Goal: Check status: Check status

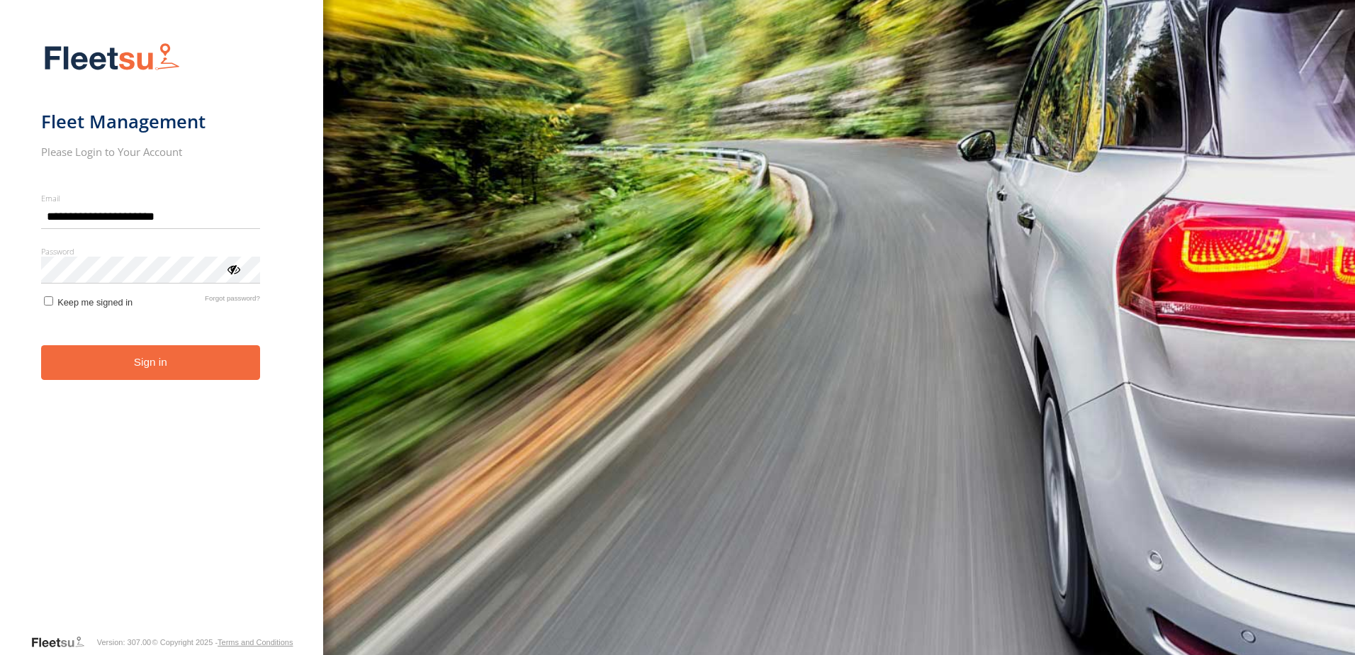
click at [201, 374] on button "Sign in" at bounding box center [150, 362] width 219 height 35
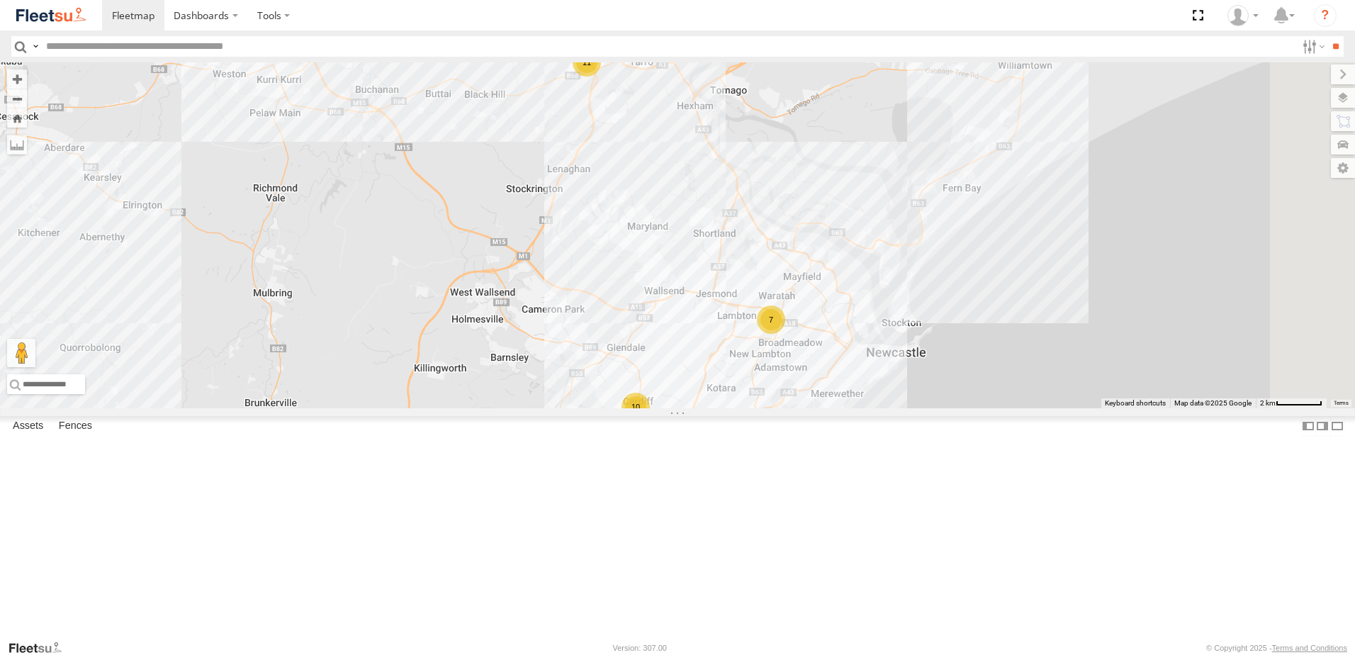
click at [0, 0] on span at bounding box center [0, 0] width 0 height 0
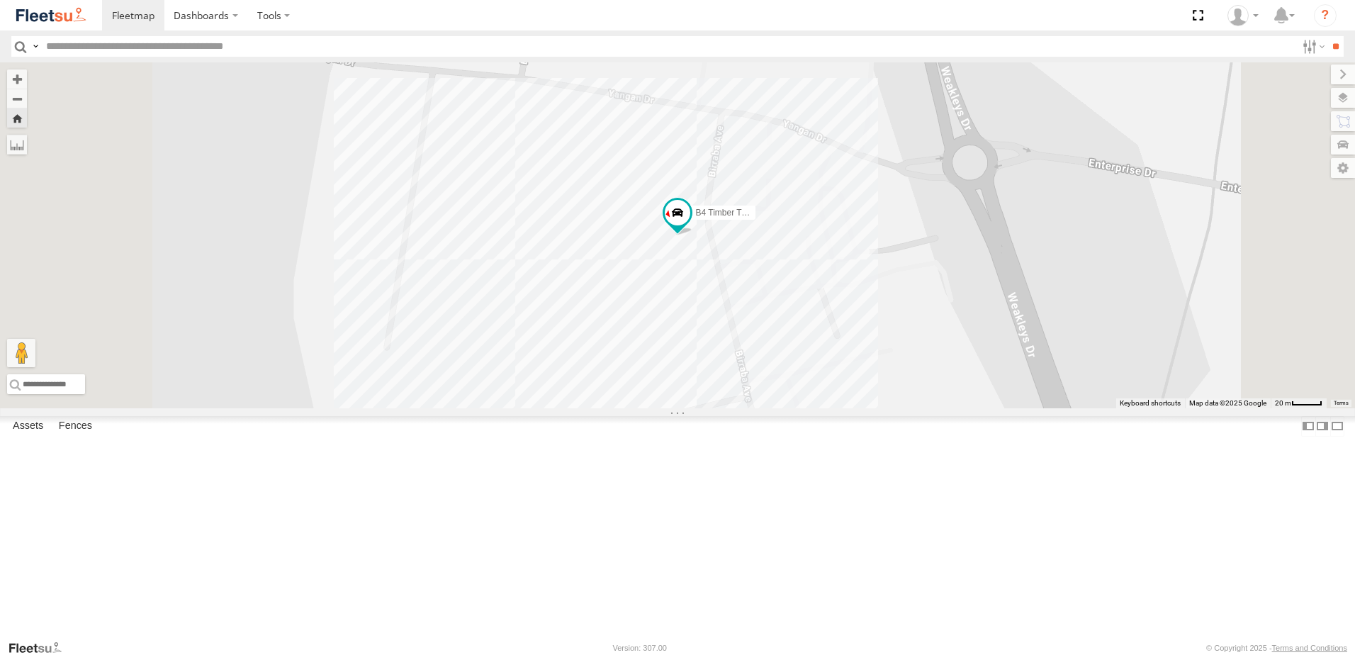
click at [0, 0] on span at bounding box center [0, 0] width 0 height 0
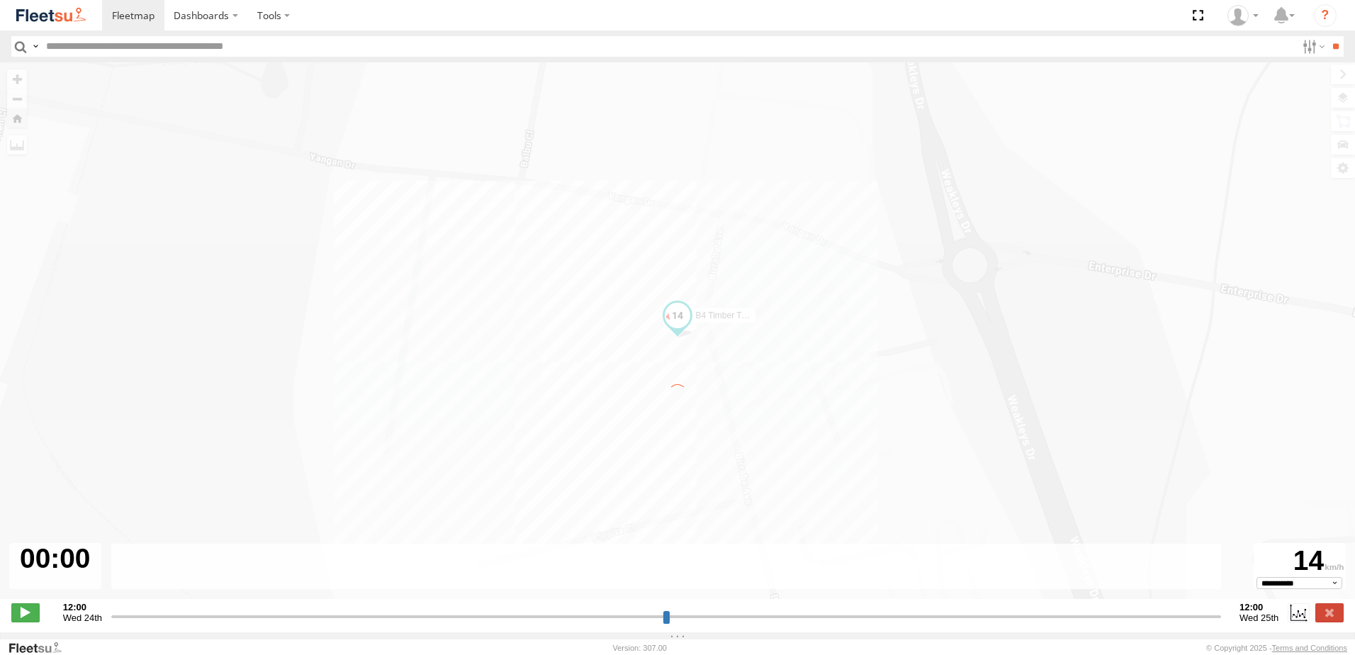
type input "**********"
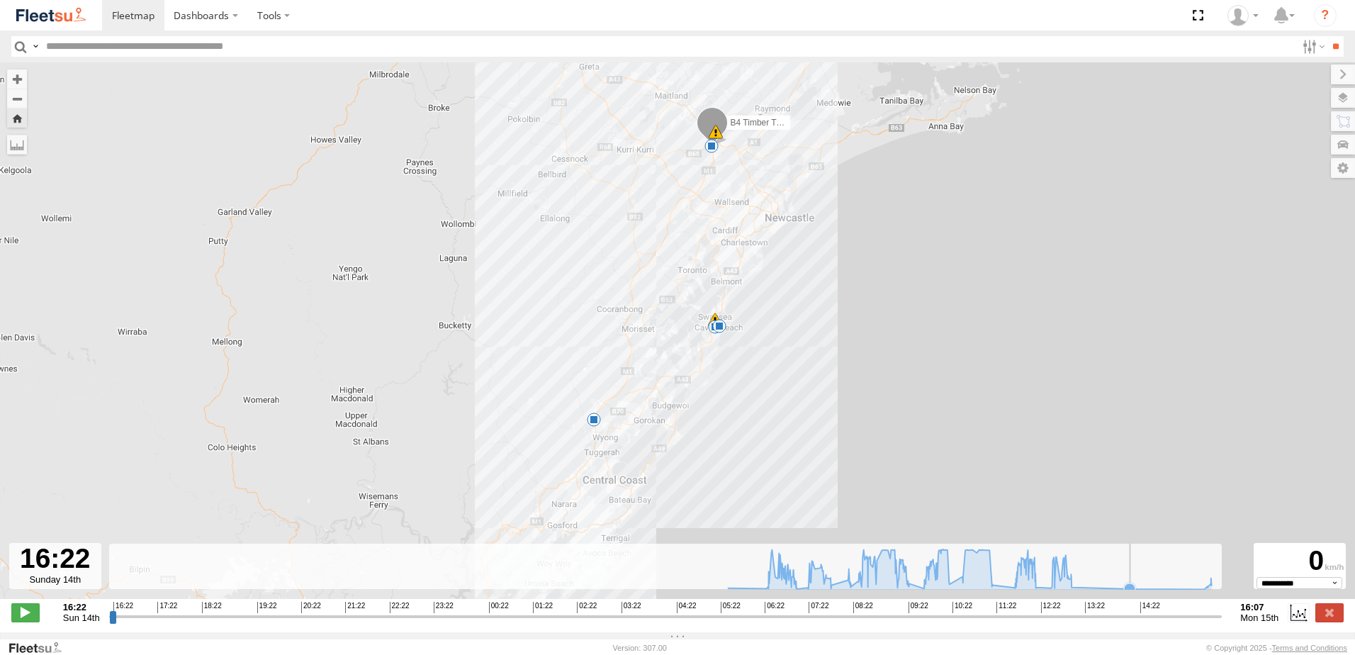
click at [1165, 589] on icon at bounding box center [970, 569] width 498 height 40
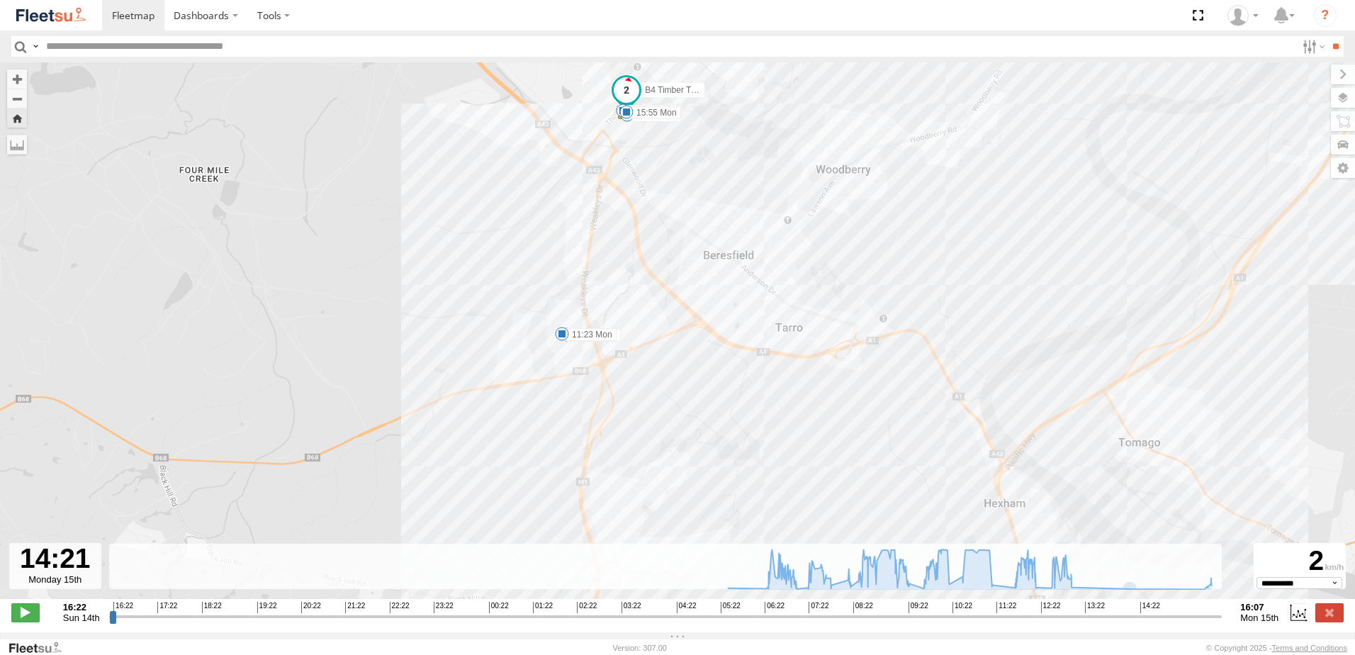
drag, startPoint x: 700, startPoint y: 174, endPoint x: 703, endPoint y: 182, distance: 9.2
click at [704, 181] on div "B4 Timber Truck 08:12 Mon 08:19 Mon 08:31 Mon 10:27 Mon 14:40 Mon 14:41 Mon 05:…" at bounding box center [677, 337] width 1355 height 551
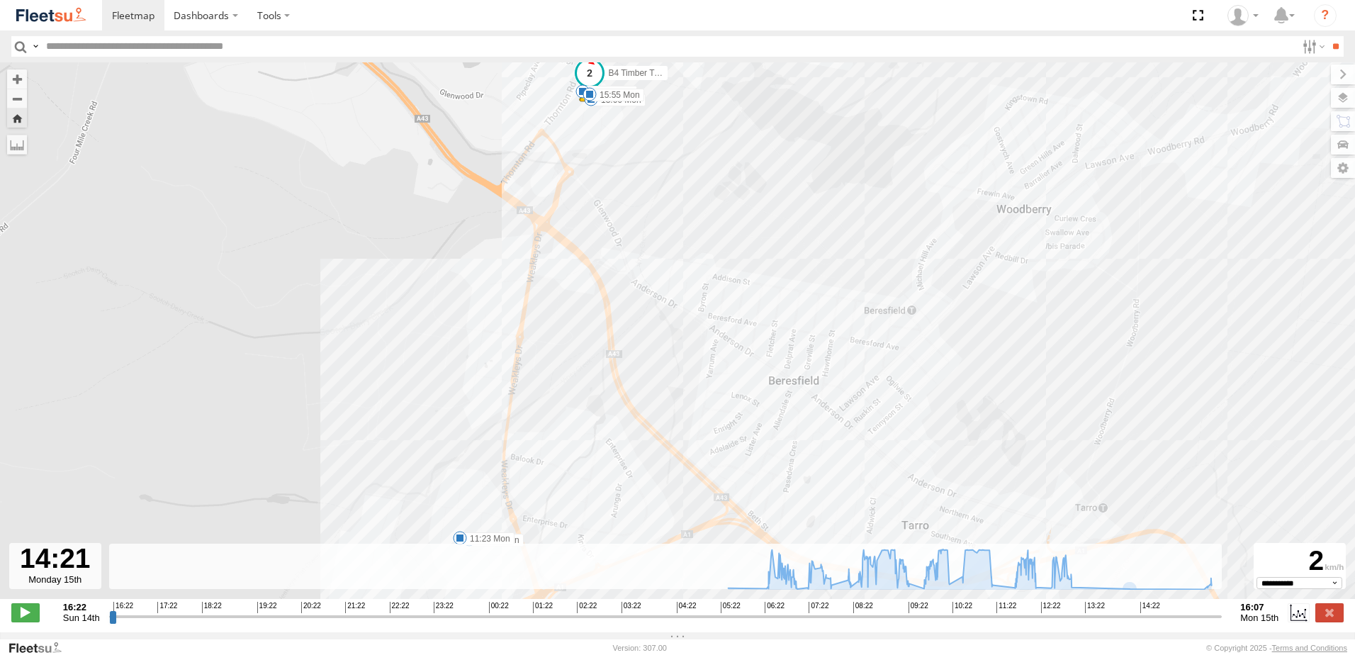
drag, startPoint x: 670, startPoint y: 162, endPoint x: 711, endPoint y: 229, distance: 78.9
click at [711, 228] on div "B4 Timber Truck 08:12 Mon 08:19 Mon 08:31 Mon 10:27 Mon 14:40 Mon 14:41 Mon 05:…" at bounding box center [677, 337] width 1355 height 551
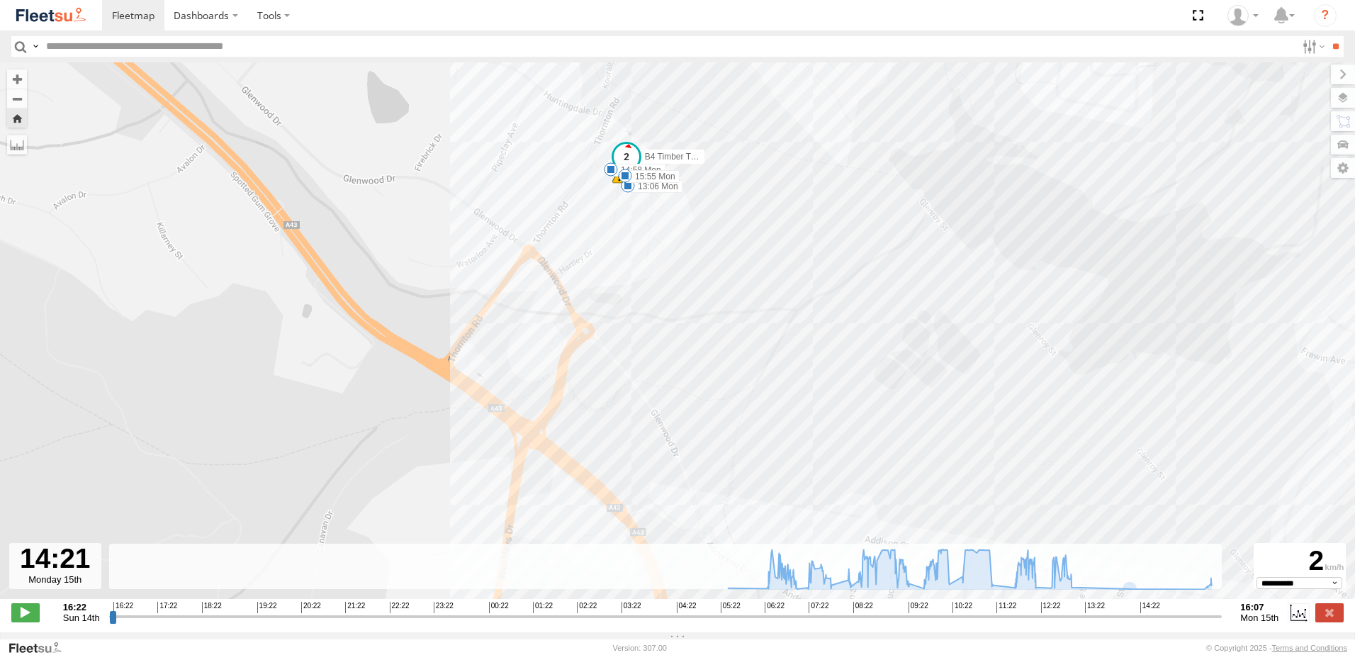
drag, startPoint x: 666, startPoint y: 247, endPoint x: 674, endPoint y: 261, distance: 15.9
click at [671, 256] on div "B4 Timber Truck 08:12 Mon 08:19 Mon 08:31 Mon 10:27 Mon 14:40 Mon 14:41 Mon 05:…" at bounding box center [677, 337] width 1355 height 551
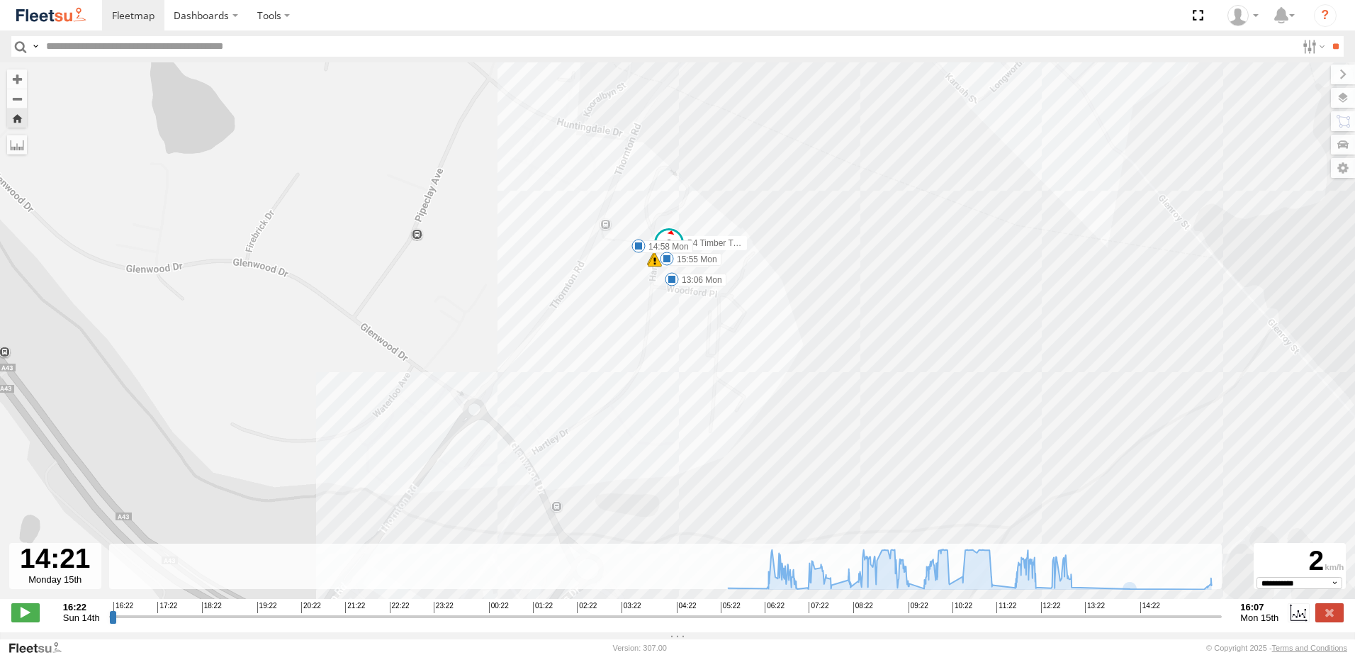
drag, startPoint x: 702, startPoint y: 349, endPoint x: 710, endPoint y: 377, distance: 29.6
click at [710, 377] on div "B4 Timber Truck 08:12 Mon 08:19 Mon 08:31 Mon 10:27 Mon 14:40 Mon 14:41 Mon 05:…" at bounding box center [677, 337] width 1355 height 551
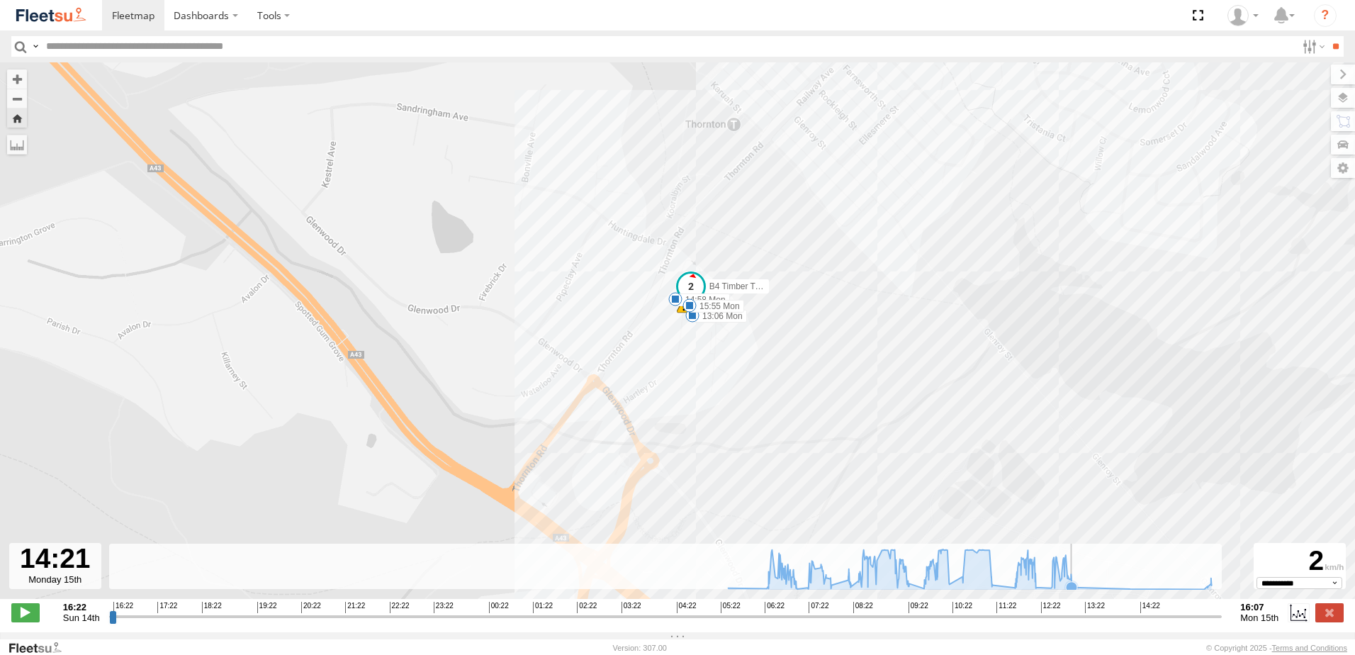
click at [1092, 585] on rect at bounding box center [666, 567] width 1114 height 46
click at [1084, 573] on rect at bounding box center [666, 567] width 1114 height 46
click at [1116, 575] on rect at bounding box center [666, 567] width 1114 height 46
click at [1167, 580] on rect at bounding box center [666, 567] width 1114 height 46
click at [1065, 582] on icon at bounding box center [1064, 576] width 11 height 11
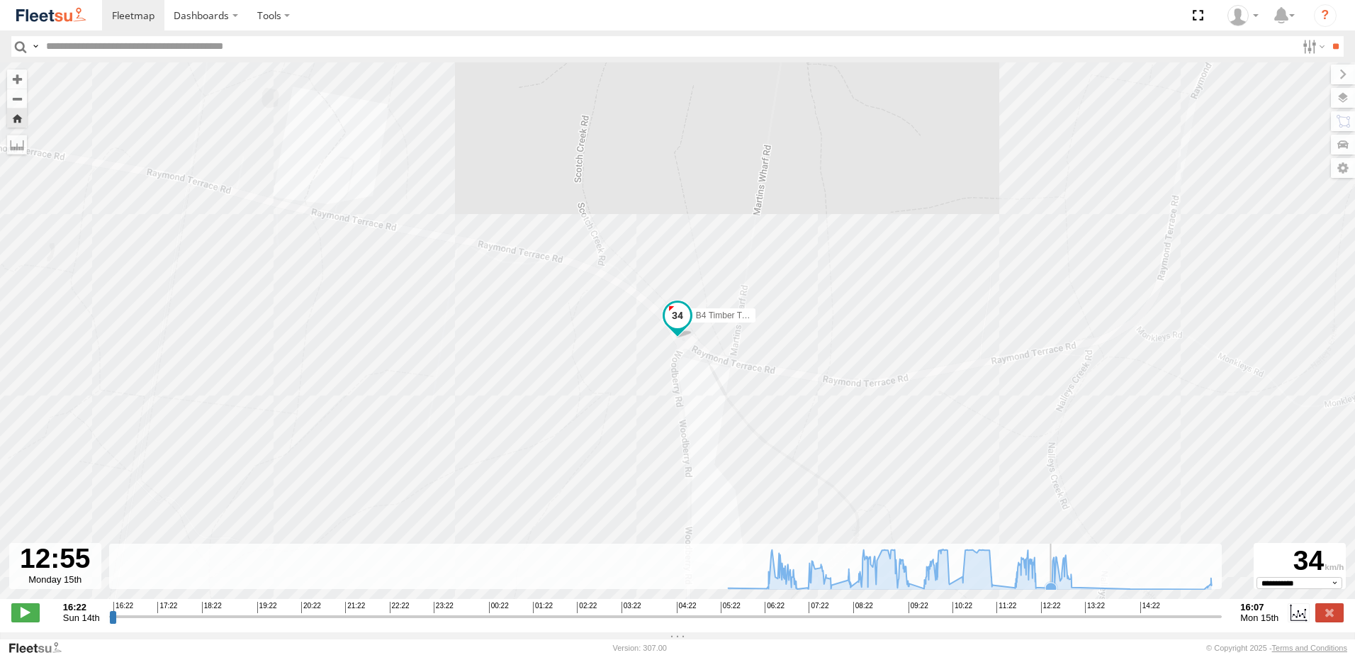
click at [1044, 589] on icon at bounding box center [970, 569] width 498 height 40
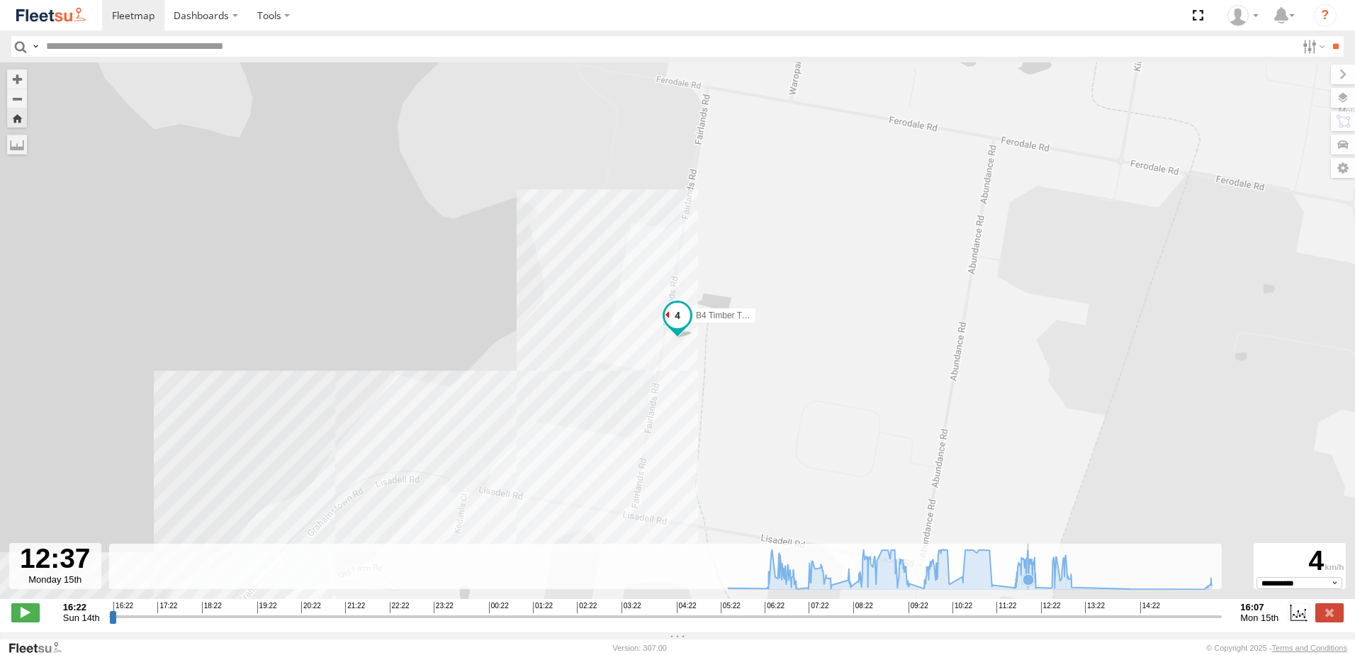
click at [1028, 585] on icon at bounding box center [1028, 579] width 11 height 11
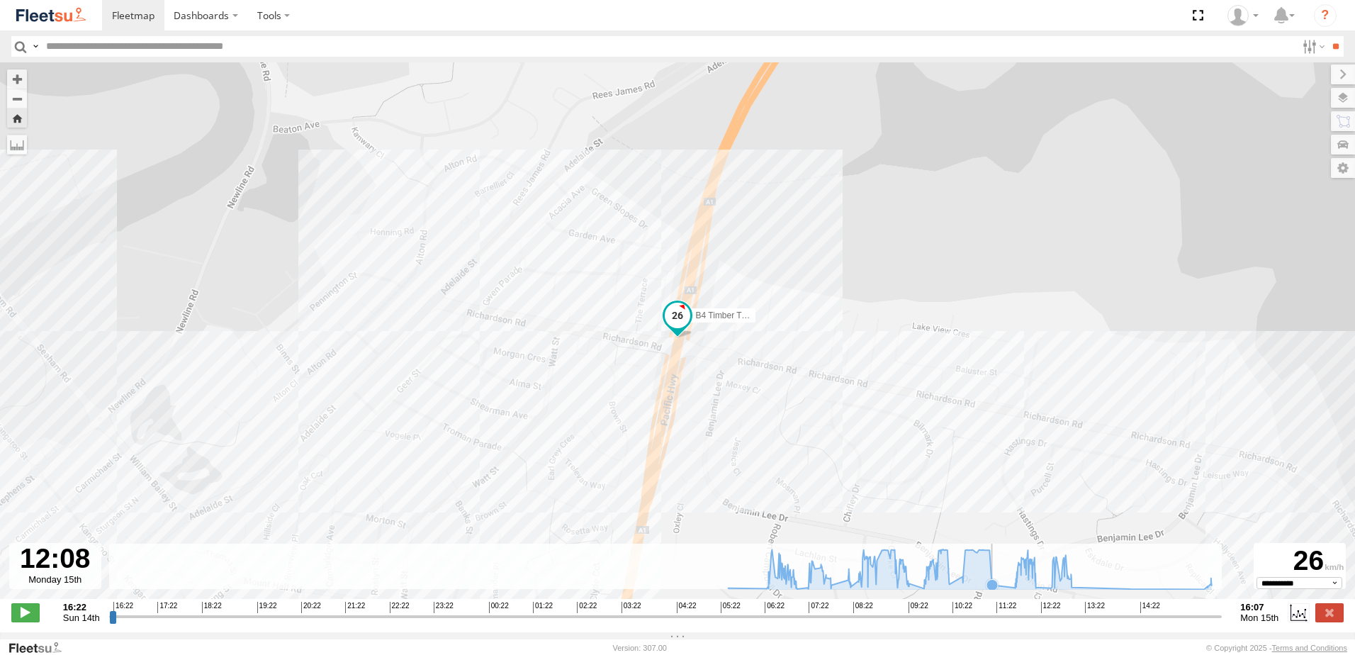
click at [993, 590] on icon at bounding box center [992, 584] width 11 height 11
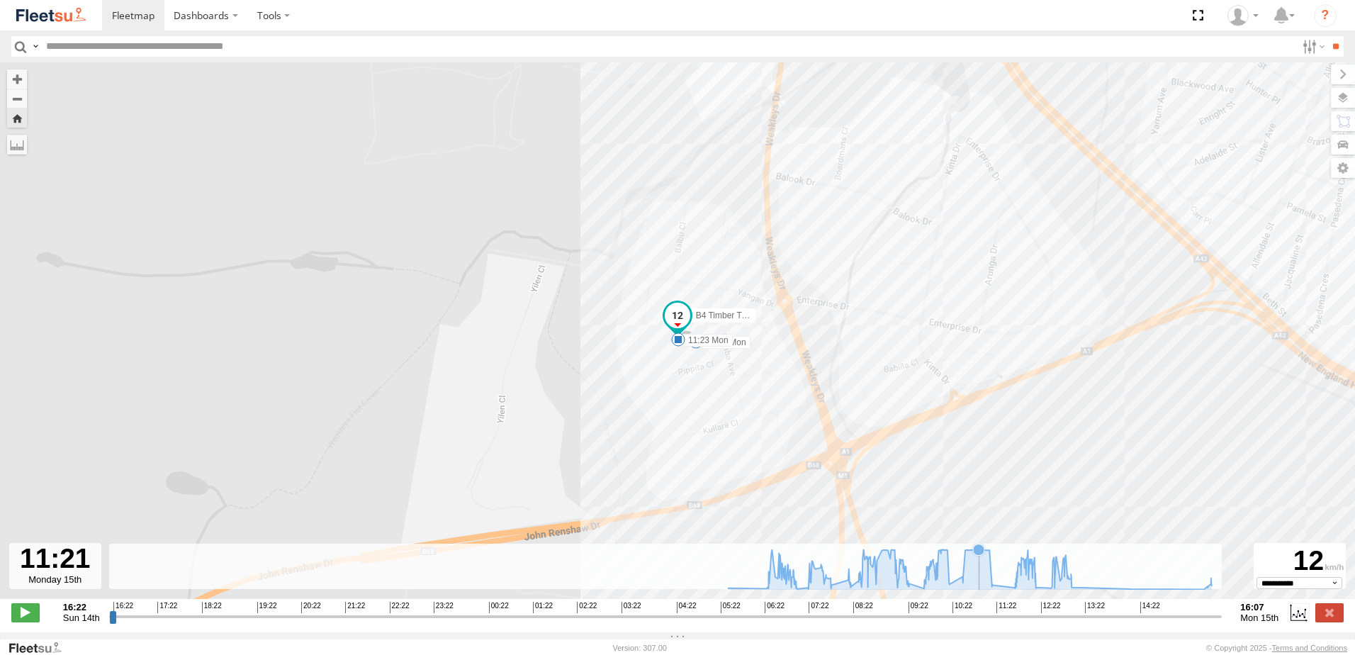
click at [981, 587] on icon at bounding box center [969, 569] width 483 height 40
click at [987, 584] on icon at bounding box center [970, 569] width 498 height 40
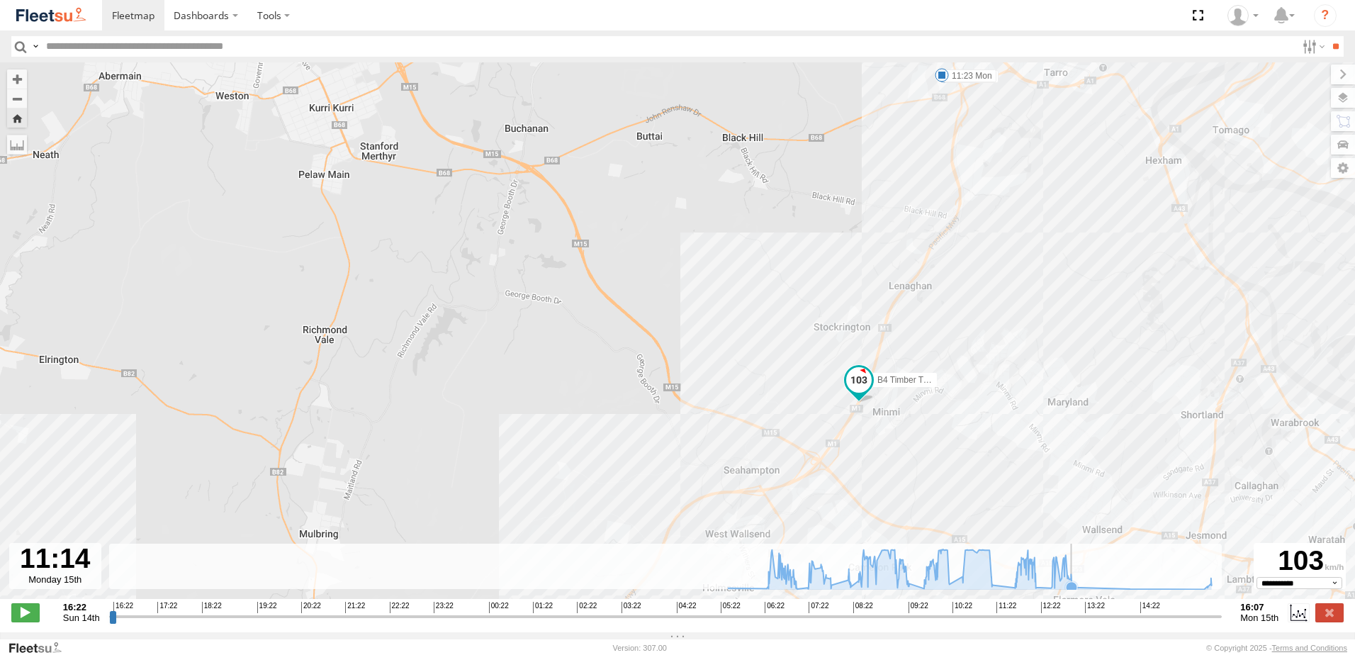
click at [1088, 576] on rect at bounding box center [666, 567] width 1114 height 46
click at [1075, 590] on icon at bounding box center [1071, 586] width 11 height 11
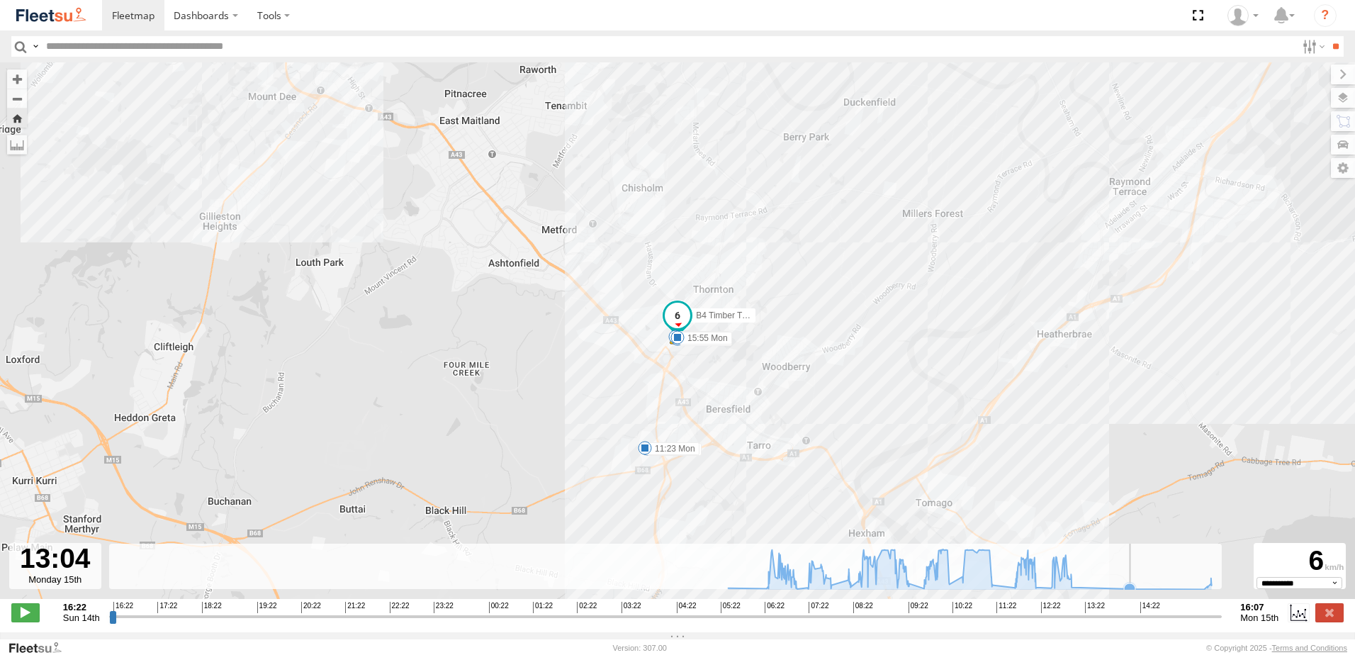
click at [1131, 587] on rect at bounding box center [666, 567] width 1114 height 46
click at [1193, 584] on rect at bounding box center [666, 567] width 1114 height 46
click at [1201, 595] on icon at bounding box center [1204, 588] width 11 height 11
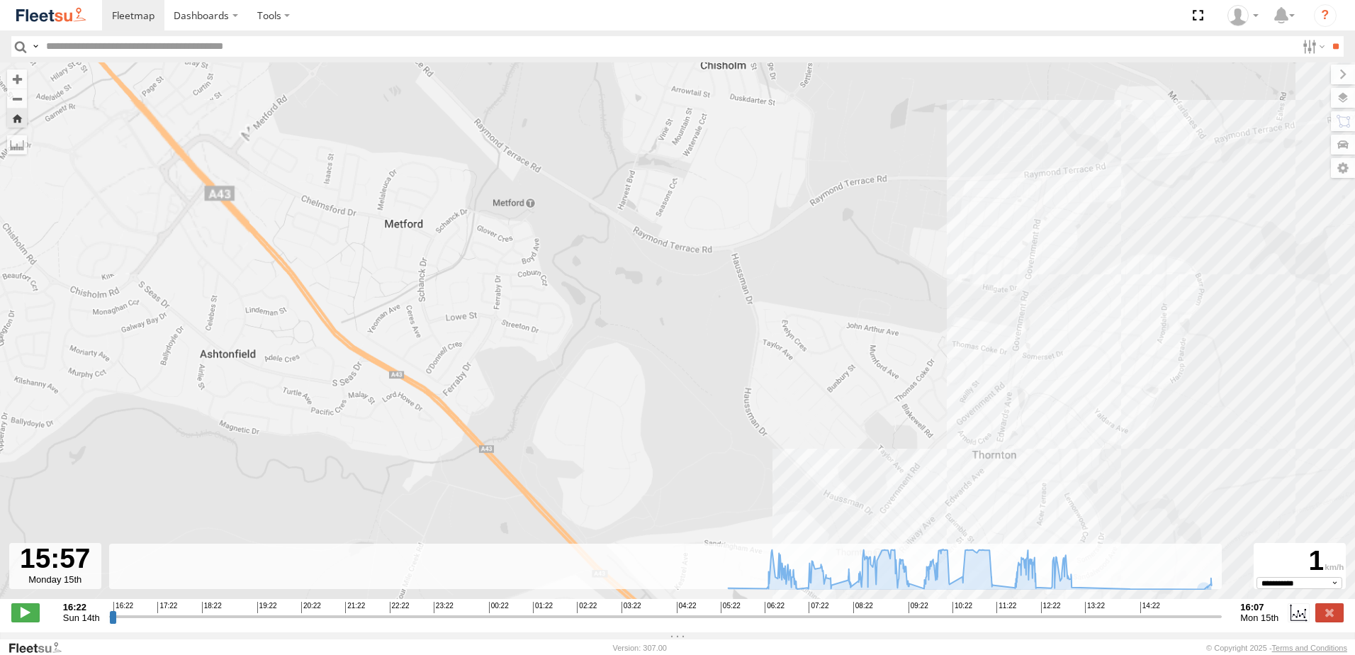
drag, startPoint x: 944, startPoint y: 398, endPoint x: 774, endPoint y: 321, distance: 186.8
click at [774, 321] on div "B4 Timber Truck 08:12 Mon 08:19 Mon 08:31 Mon 10:27 Mon 14:40 Mon 14:41 Mon 05:…" at bounding box center [677, 337] width 1355 height 551
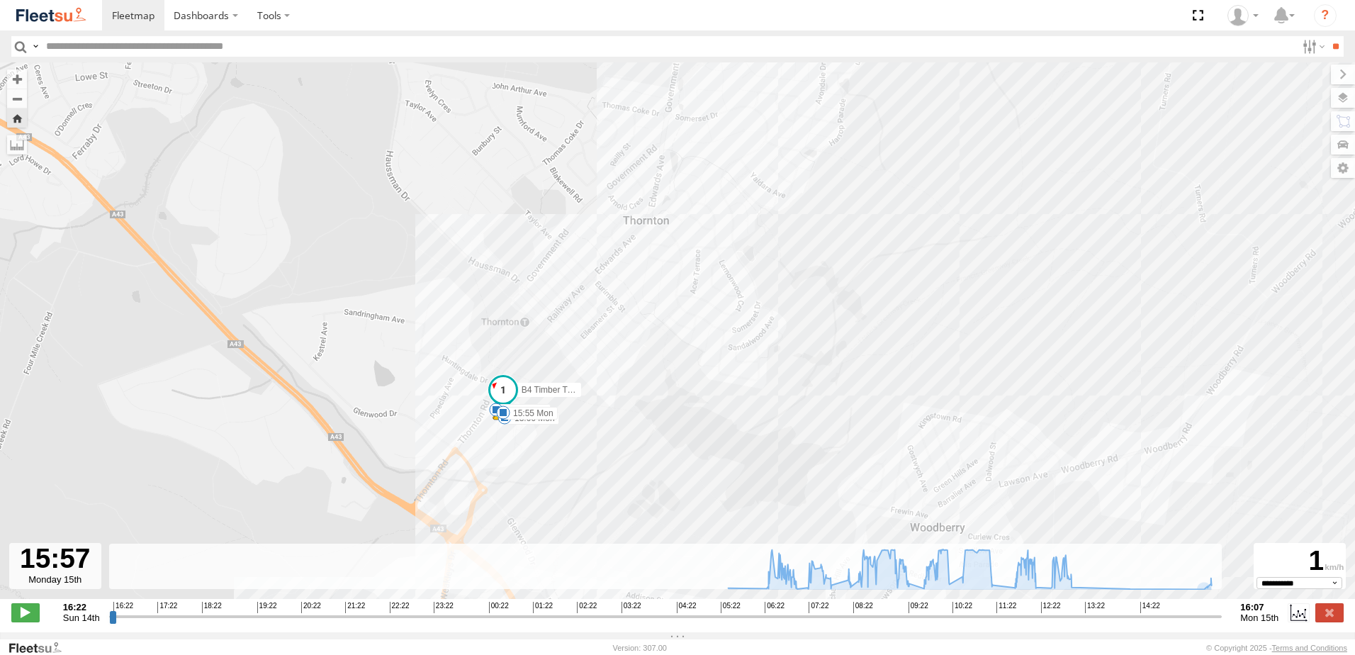
drag, startPoint x: 599, startPoint y: 316, endPoint x: 600, endPoint y: 242, distance: 73.7
click at [600, 242] on div "B4 Timber Truck 08:12 Mon 08:19 Mon 08:31 Mon 10:27 Mon 14:40 Mon 14:41 Mon 05:…" at bounding box center [677, 337] width 1355 height 551
drag, startPoint x: 628, startPoint y: 341, endPoint x: 652, endPoint y: 286, distance: 59.7
click at [649, 291] on div "B4 Timber Truck 08:12 Mon 08:19 Mon 08:31 Mon 10:27 Mon 14:40 Mon 14:41 Mon 05:…" at bounding box center [677, 337] width 1355 height 551
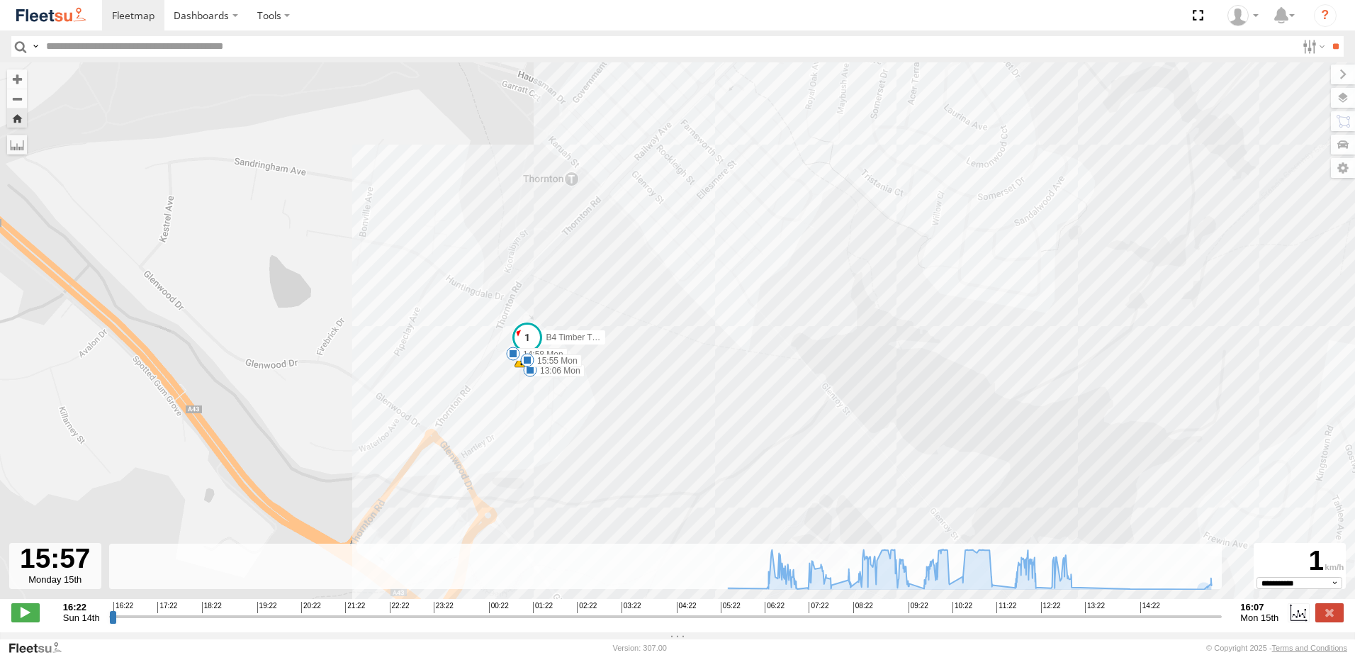
drag, startPoint x: 503, startPoint y: 319, endPoint x: 522, endPoint y: 248, distance: 73.4
click at [520, 252] on div "B4 Timber Truck 08:12 Mon 08:19 Mon 08:31 Mon 10:27 Mon 14:40 Mon 14:41 Mon 05:…" at bounding box center [677, 337] width 1355 height 551
